Goal: Task Accomplishment & Management: Complete application form

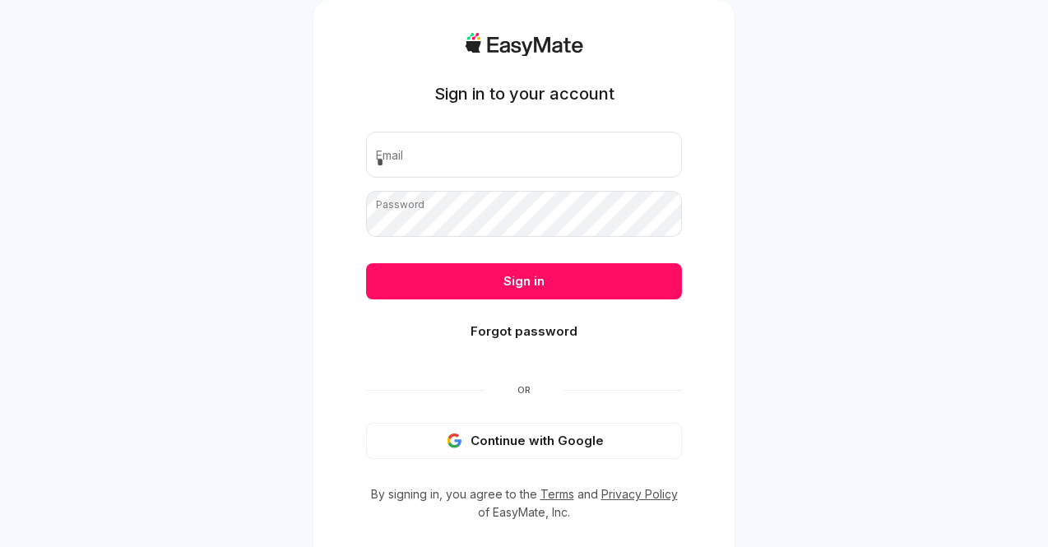
click at [502, 160] on input "email" at bounding box center [524, 155] width 316 height 46
click at [985, 119] on div "Sign in to your account Email Password Sign in Forgot password Or Continue with…" at bounding box center [524, 303] width 1048 height 607
click at [532, 443] on button "Continue with Google" at bounding box center [524, 441] width 316 height 36
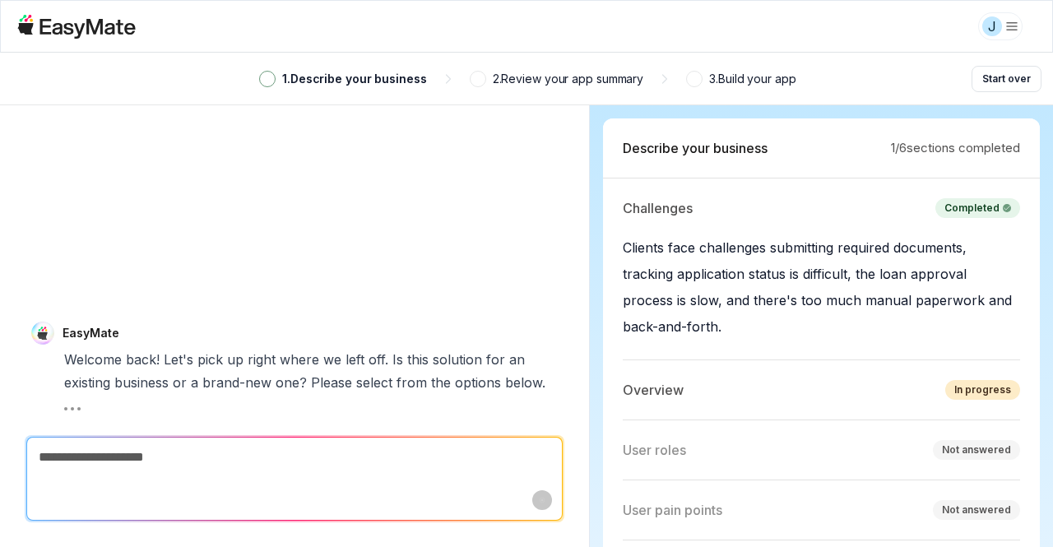
scroll to position [2, 0]
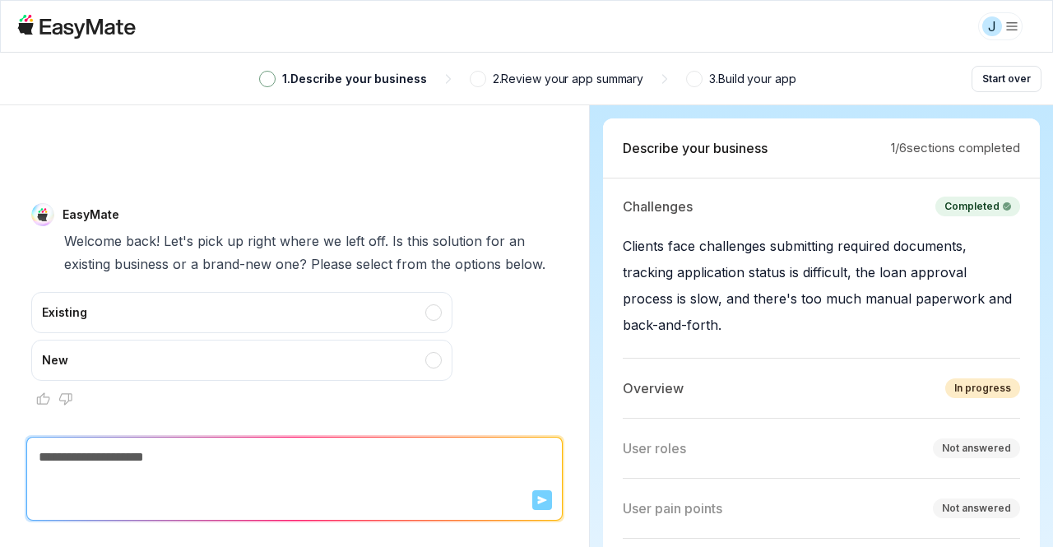
type textarea "*"
